Goal: Find specific page/section: Locate a particular part of the current website

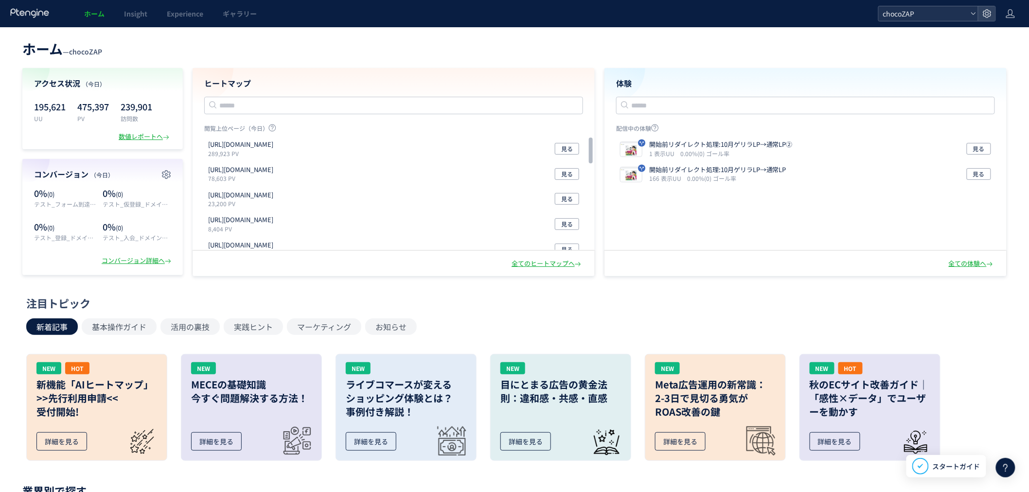
click at [907, 12] on span "chocoZAP" at bounding box center [923, 13] width 87 height 15
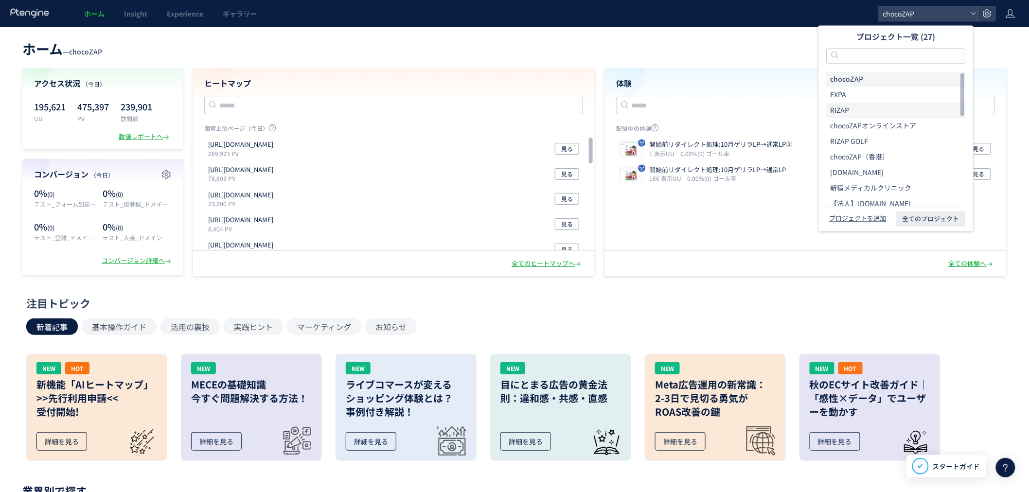
click at [885, 103] on li "RIZAP" at bounding box center [895, 111] width 139 height 16
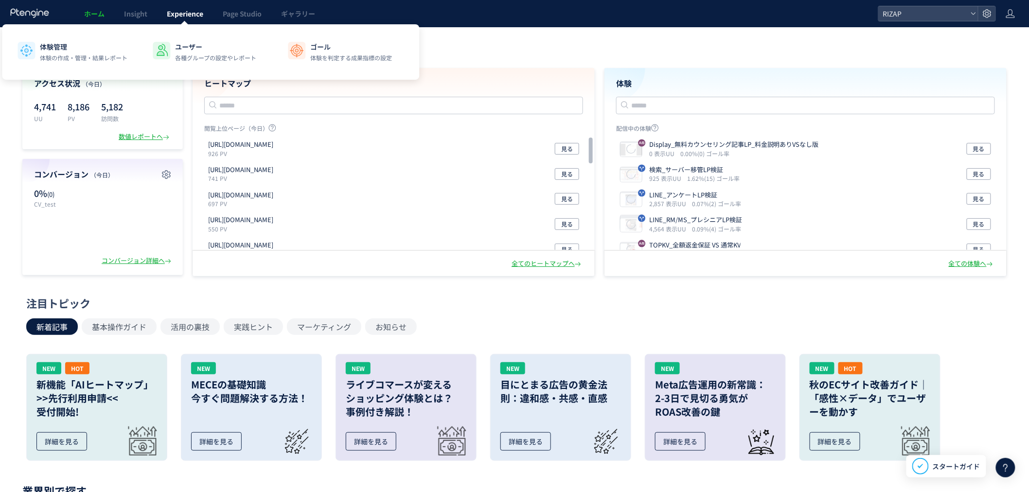
click at [188, 14] on span "Experience" at bounding box center [185, 14] width 36 height 10
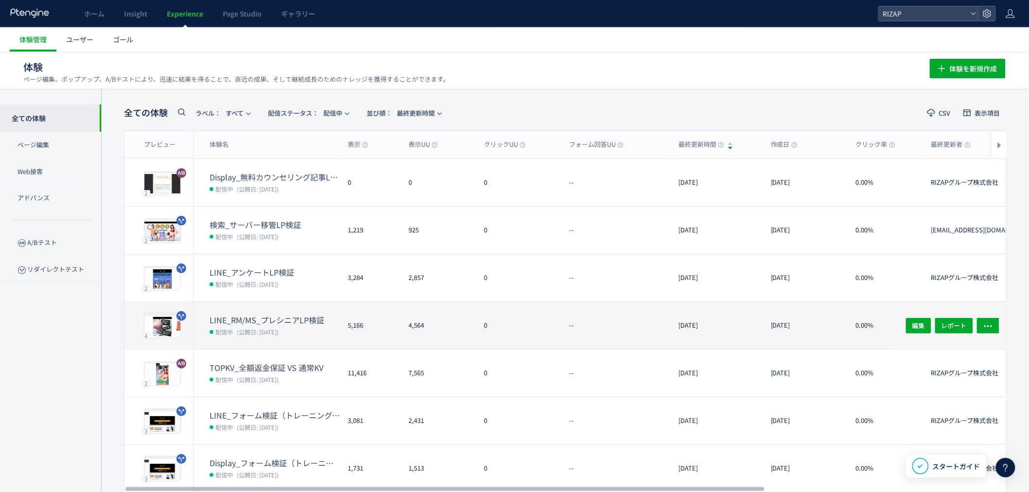
click at [286, 320] on dt "LINE_RM/MS_プレシニアLP検証" at bounding box center [275, 320] width 130 height 11
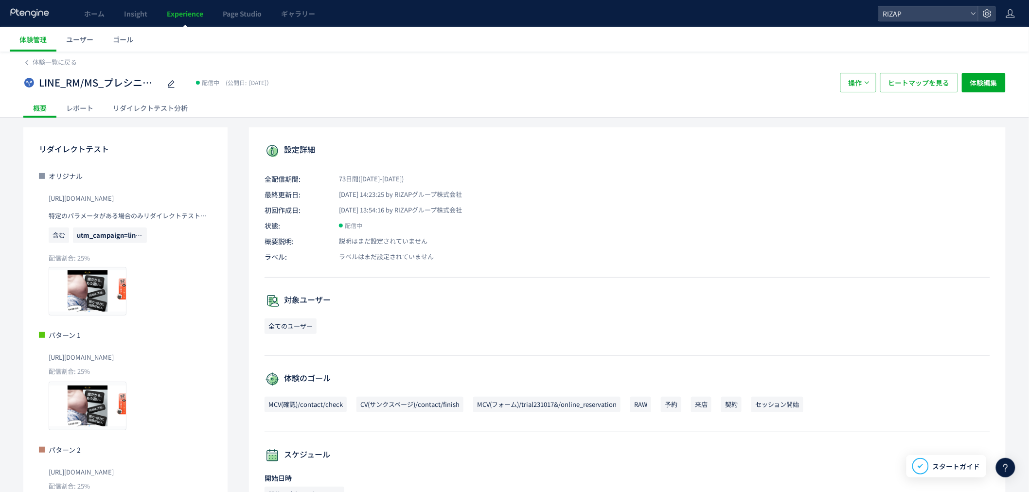
drag, startPoint x: 176, startPoint y: 196, endPoint x: 43, endPoint y: 206, distance: 134.0
click at [43, 206] on div "オリジナル [URL][DOMAIN_NAME] 特定のパラメータがある場合のみリダイレクトテストを実行 含む utm_campaign=line_rm また…" at bounding box center [125, 243] width 173 height 144
copy span "[URL][DOMAIN_NAME]"
